Goal: Transaction & Acquisition: Subscribe to service/newsletter

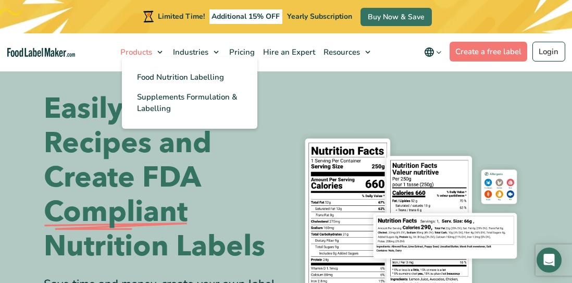
click at [144, 50] on span "Products" at bounding box center [136, 52] width 36 height 10
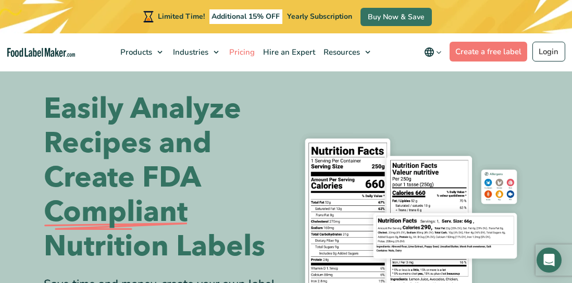
click at [254, 52] on span "Pricing" at bounding box center [242, 52] width 30 height 10
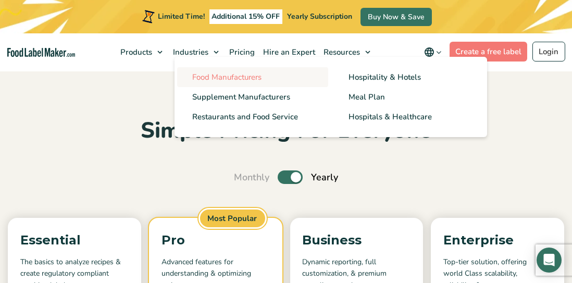
click at [241, 75] on span "Food Manufacturers" at bounding box center [227, 77] width 69 height 10
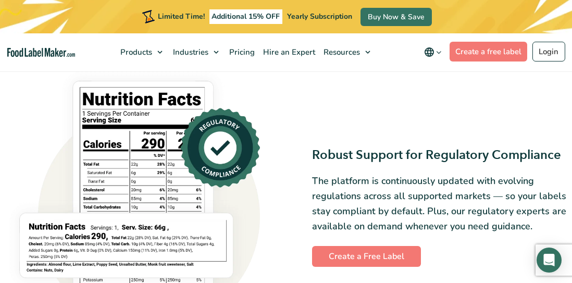
scroll to position [604, 0]
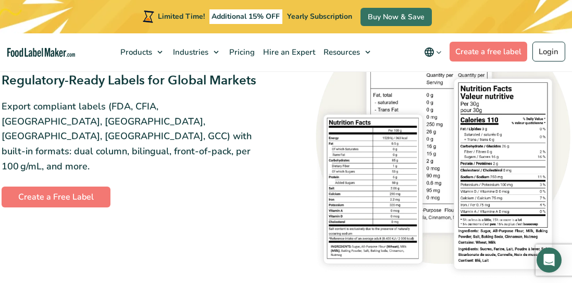
scroll to position [954, 0]
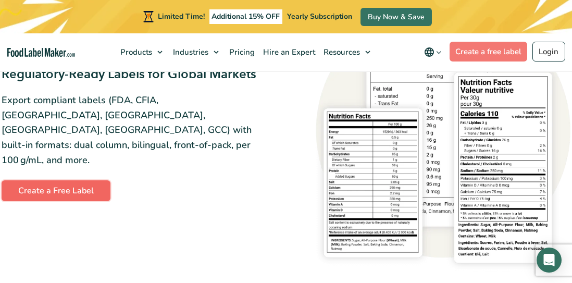
click at [82, 180] on link "Create a Free Label" at bounding box center [56, 190] width 109 height 21
